Goal: Information Seeking & Learning: Learn about a topic

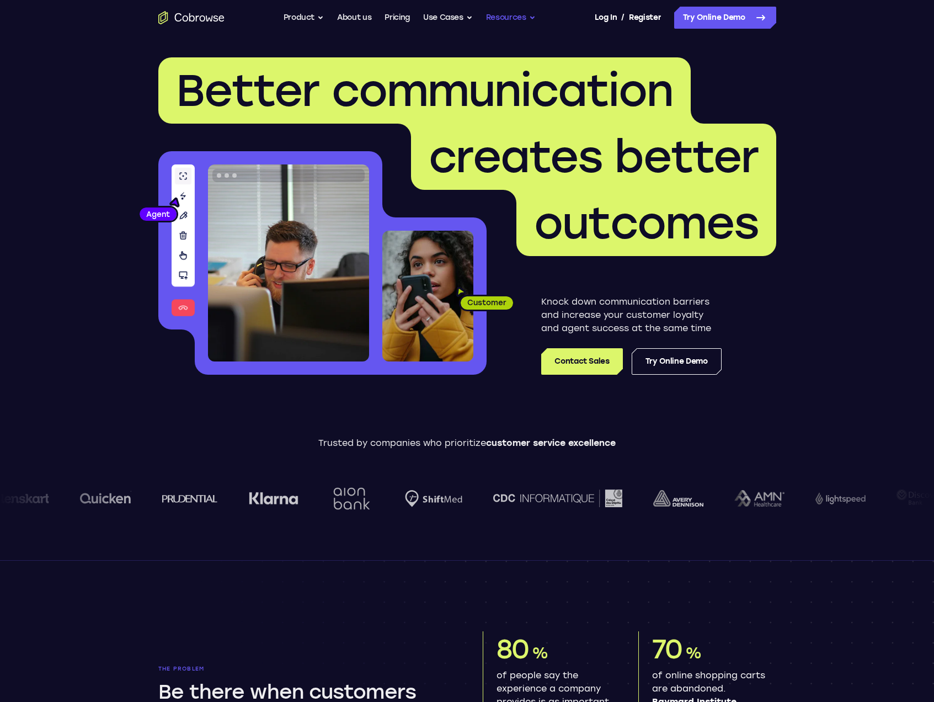
click at [504, 22] on button "Resources" at bounding box center [511, 18] width 50 height 22
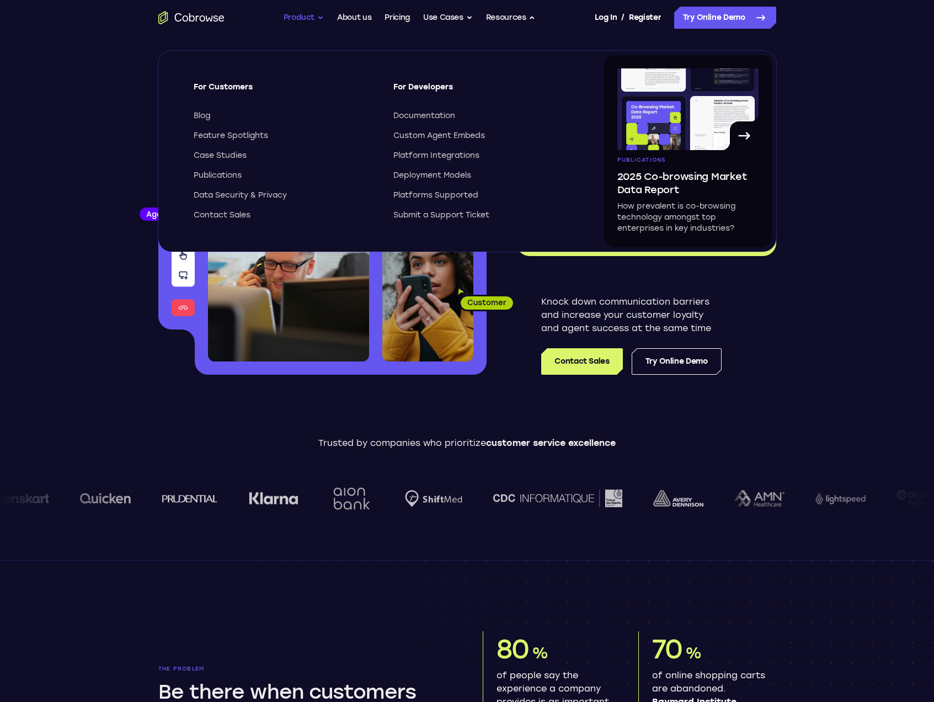
click at [304, 22] on button "Product" at bounding box center [303, 18] width 41 height 22
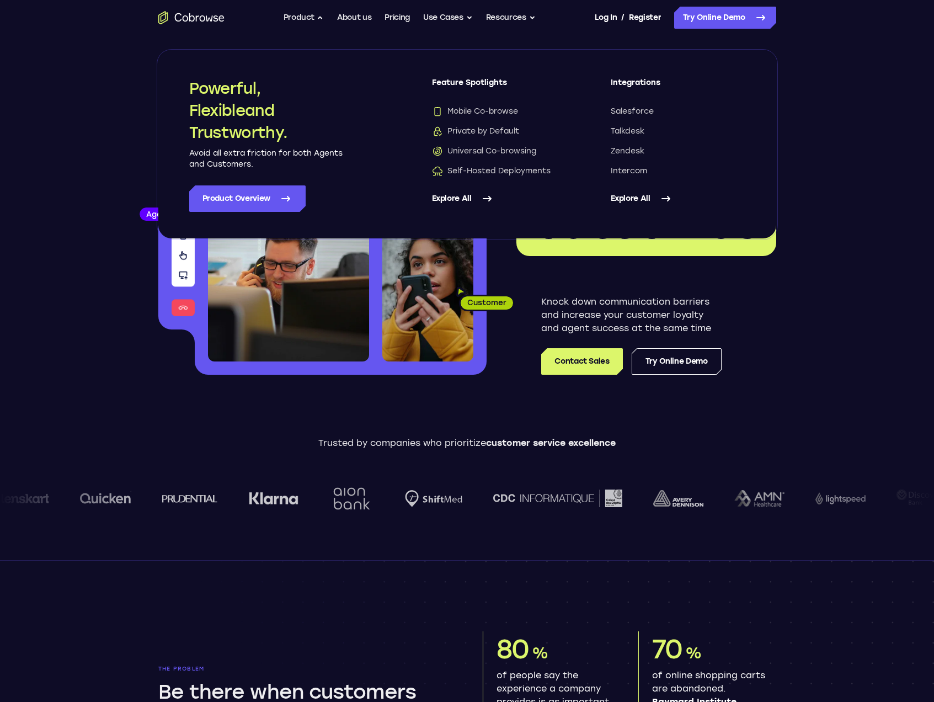
click at [660, 192] on icon at bounding box center [665, 198] width 13 height 13
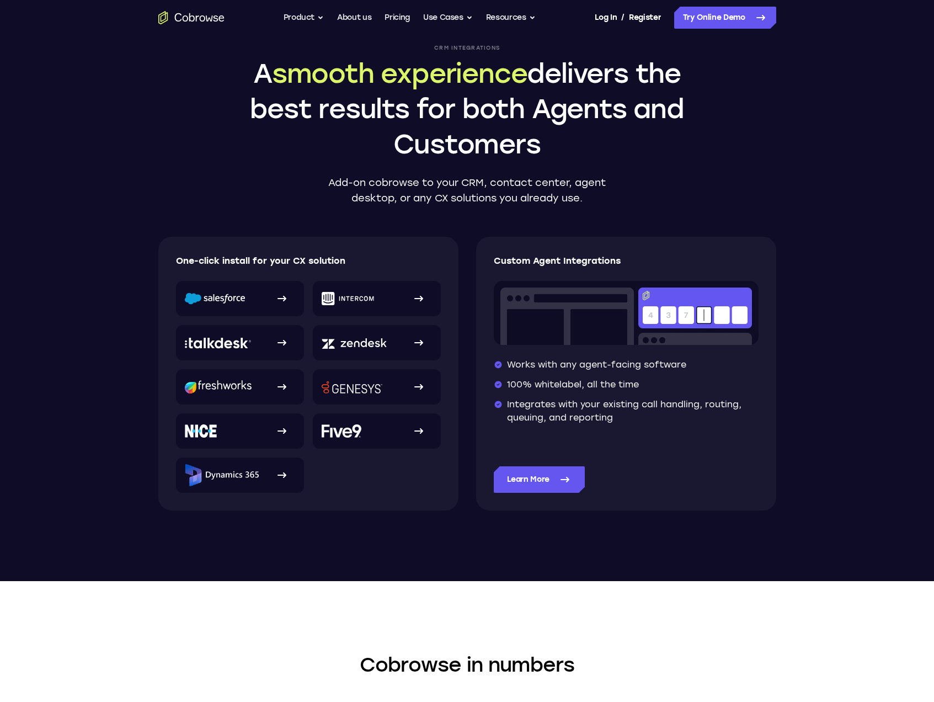
scroll to position [52, 0]
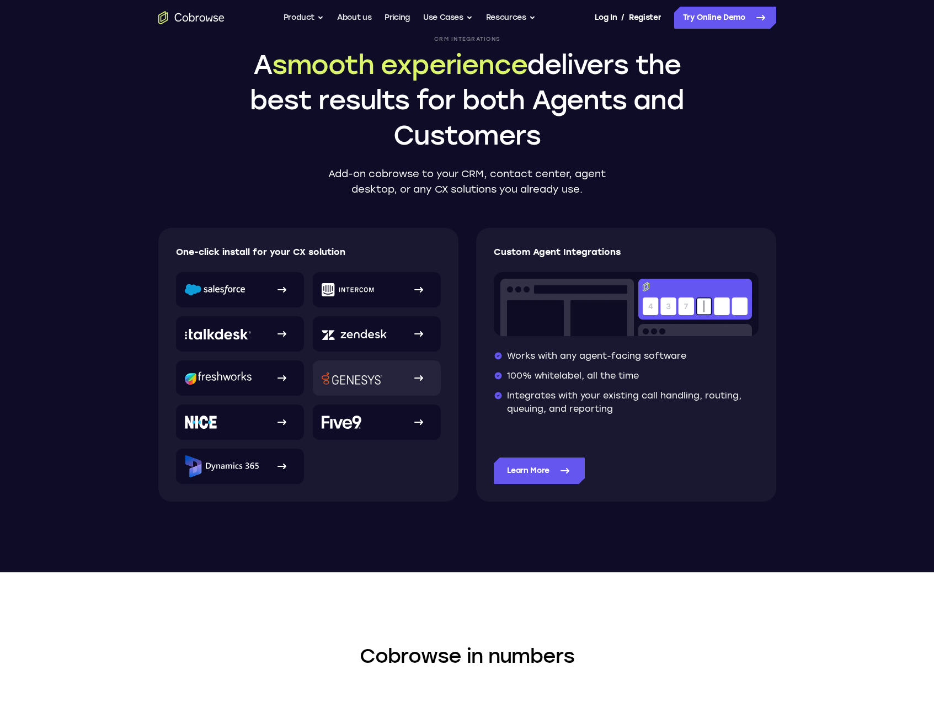
click at [437, 374] on div "One-click install for your CX solution" at bounding box center [308, 365] width 300 height 274
